Goal: Download file/media

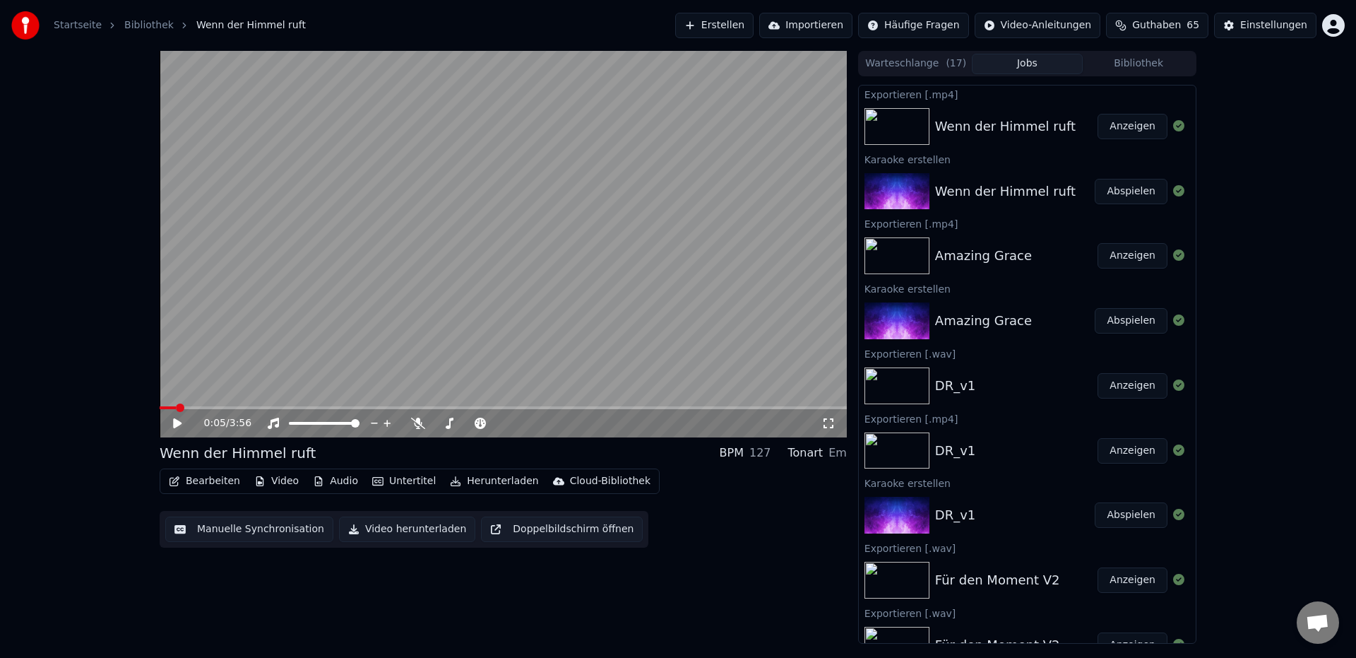
click at [1129, 449] on button "Anzeigen" at bounding box center [1133, 450] width 70 height 25
click at [1117, 511] on button "Abspielen" at bounding box center [1131, 514] width 73 height 25
click at [449, 422] on icon at bounding box center [449, 422] width 14 height 11
click at [449, 424] on icon at bounding box center [450, 422] width 8 height 11
click at [449, 424] on icon at bounding box center [449, 422] width 14 height 11
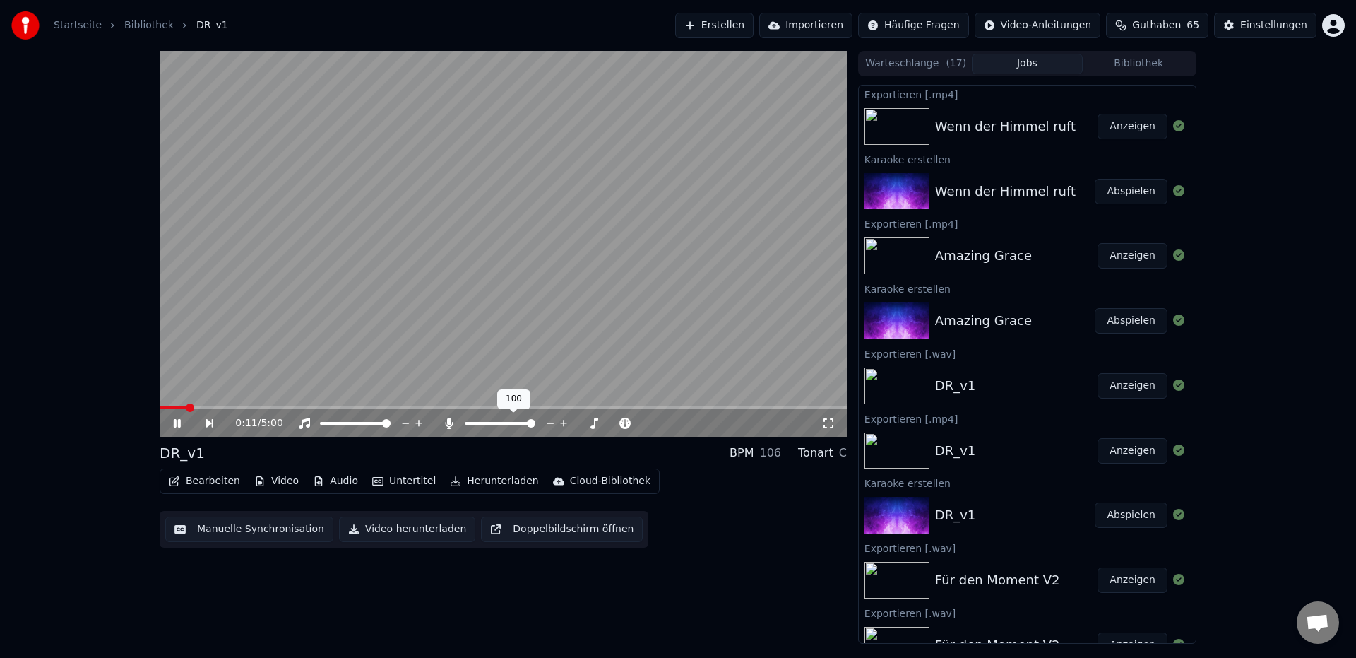
click at [449, 421] on icon at bounding box center [450, 422] width 8 height 11
click at [182, 424] on icon at bounding box center [187, 422] width 32 height 11
click at [441, 423] on div "0:13 / 5:00" at bounding box center [528, 423] width 586 height 14
click at [447, 422] on icon at bounding box center [449, 422] width 14 height 11
click at [179, 422] on icon at bounding box center [187, 422] width 32 height 11
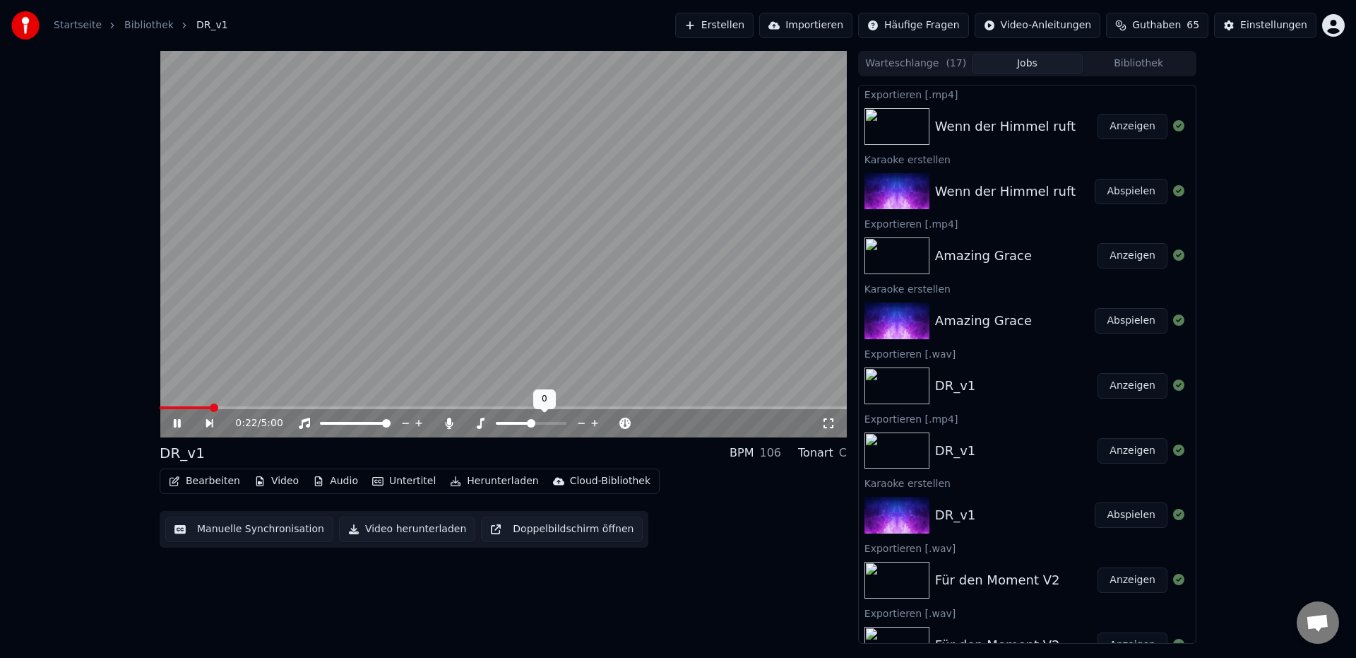
click at [530, 422] on span at bounding box center [531, 423] width 8 height 8
click at [179, 422] on icon at bounding box center [177, 423] width 7 height 8
click at [445, 424] on icon at bounding box center [449, 422] width 14 height 11
click at [477, 477] on button "Herunterladen" at bounding box center [494, 481] width 100 height 20
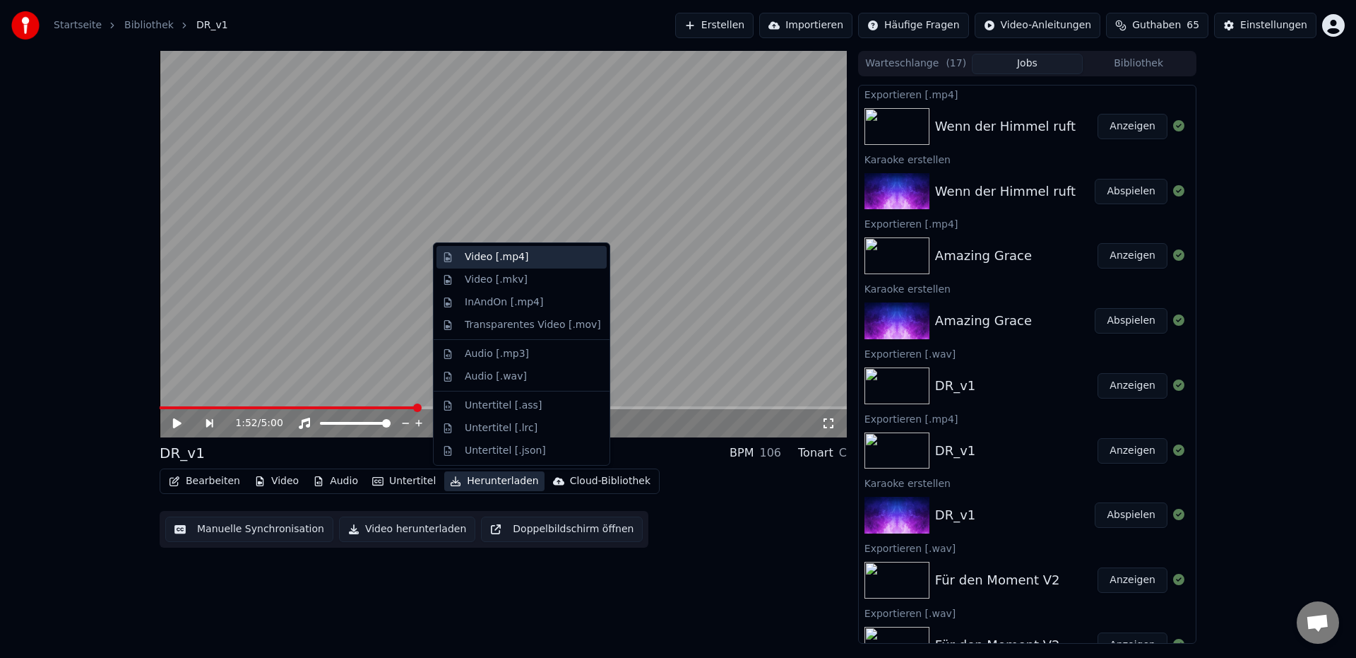
click at [506, 258] on div "Video [.mp4]" at bounding box center [497, 257] width 64 height 14
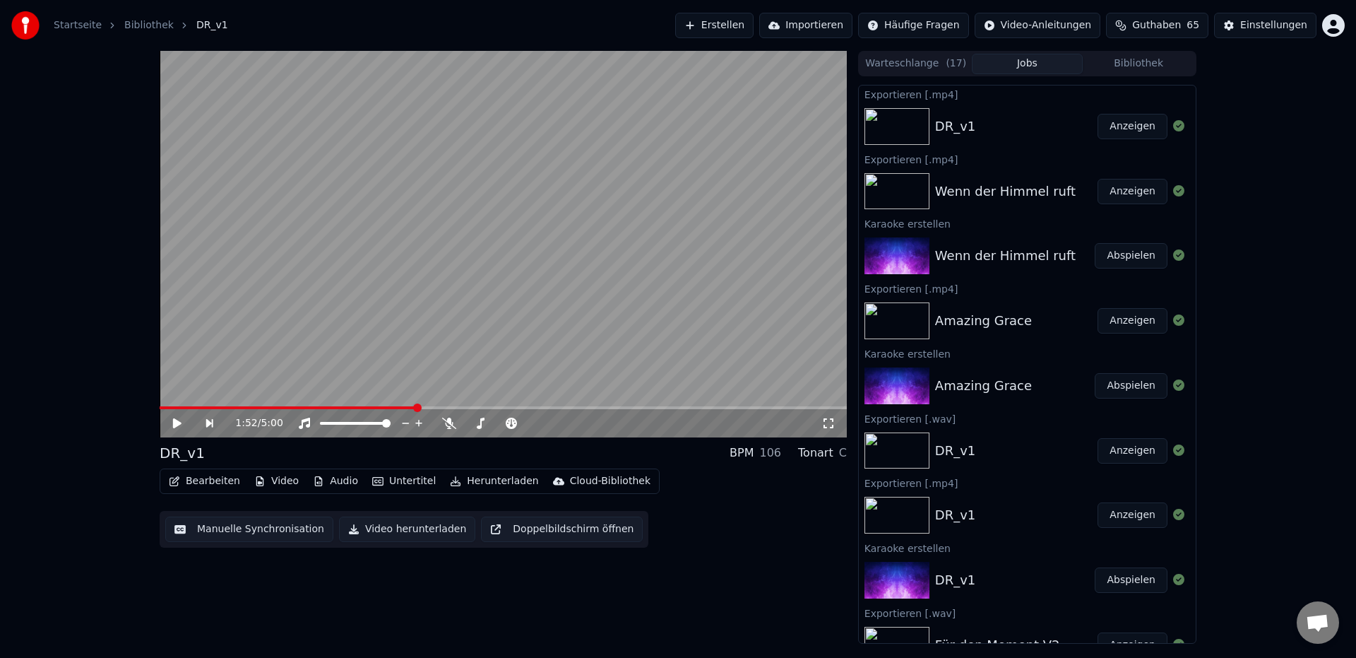
click at [1119, 129] on button "Anzeigen" at bounding box center [1133, 126] width 70 height 25
